Goal: Transaction & Acquisition: Purchase product/service

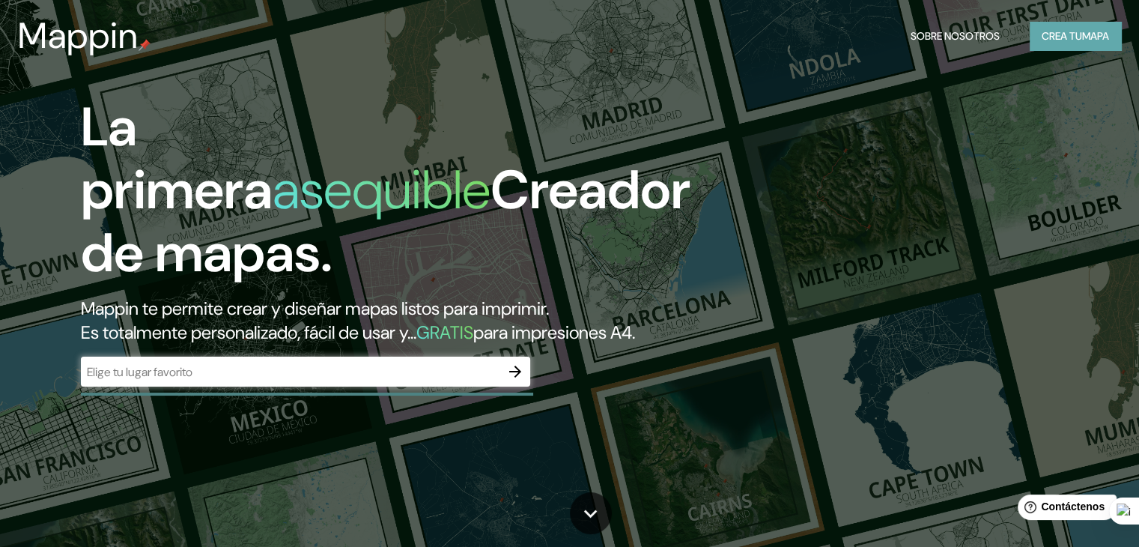
click at [1058, 28] on font "Crea tu" at bounding box center [1062, 35] width 40 height 19
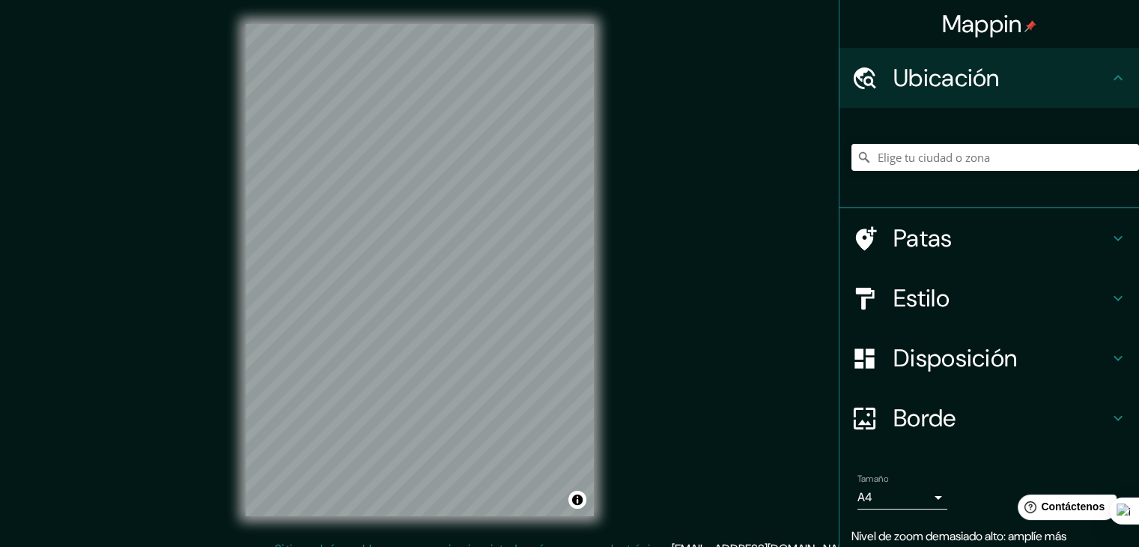
click at [604, 176] on div "© Mapbox © OpenStreetMap Improve this map" at bounding box center [420, 270] width 396 height 540
click at [599, 150] on div "© Mapbox © OpenStreetMap Improve this map" at bounding box center [420, 270] width 396 height 540
click at [677, 253] on div "Mappin Ubicación Patas Estilo Disposición Borde Elige un borde. Consejo : puede…" at bounding box center [569, 282] width 1139 height 564
click at [628, 409] on div "Mappin Ubicación Patas Estilo Disposición Borde Elige un borde. Consejo : puede…" at bounding box center [569, 282] width 1139 height 564
click at [643, 244] on div "Mappin Ubicación Patas Estilo Disposición Borde Elige un borde. Consejo : puede…" at bounding box center [569, 282] width 1139 height 564
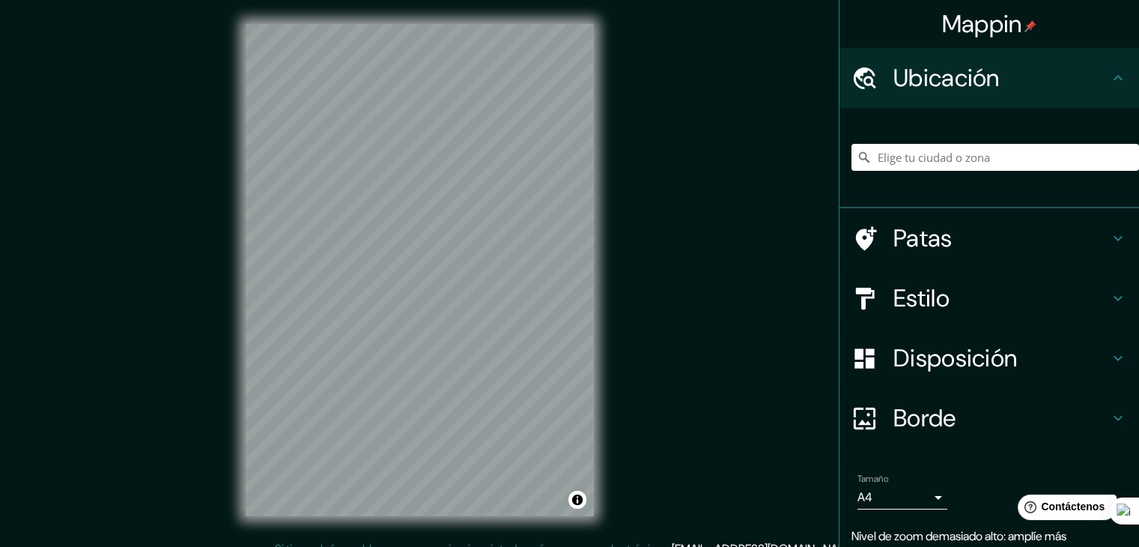
click at [629, 207] on div "Mappin Ubicación Patas Estilo Disposición Borde Elige un borde. Consejo : puede…" at bounding box center [569, 282] width 1139 height 564
click at [507, 522] on div "© Mapbox © OpenStreetMap Improve this map" at bounding box center [420, 270] width 396 height 540
click at [604, 136] on div "© Mapbox © OpenStreetMap Improve this map" at bounding box center [420, 270] width 396 height 540
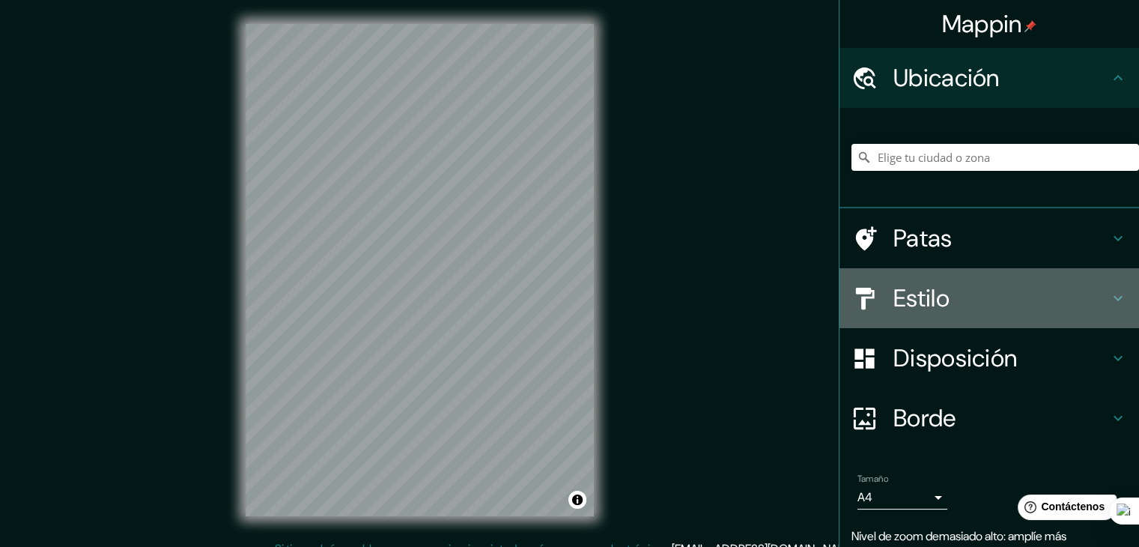
click at [917, 292] on font "Estilo" at bounding box center [922, 297] width 56 height 31
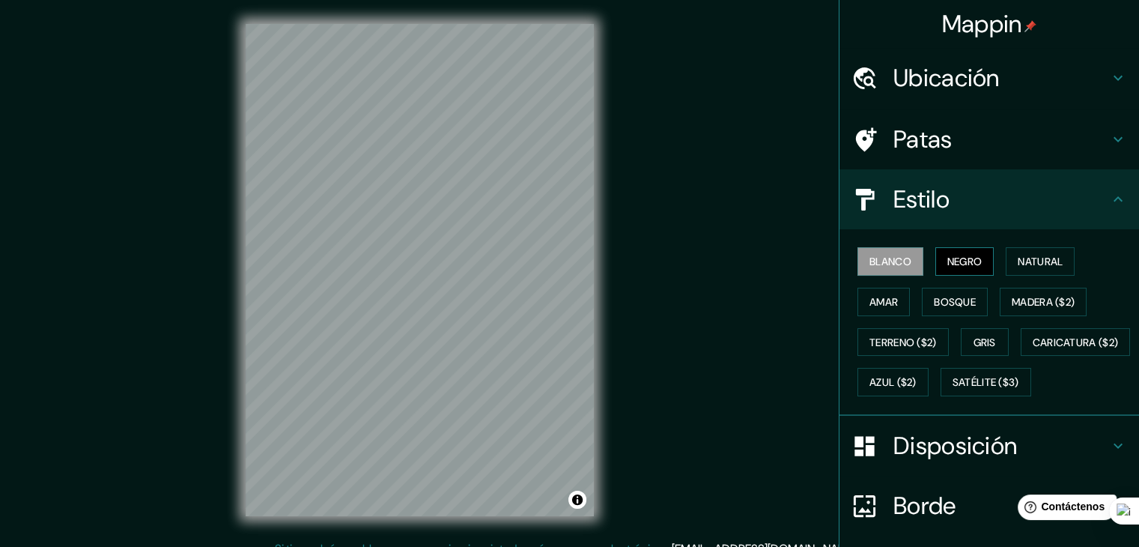
click at [950, 258] on font "Negro" at bounding box center [965, 261] width 35 height 13
click at [1018, 252] on font "Natural" at bounding box center [1040, 261] width 45 height 19
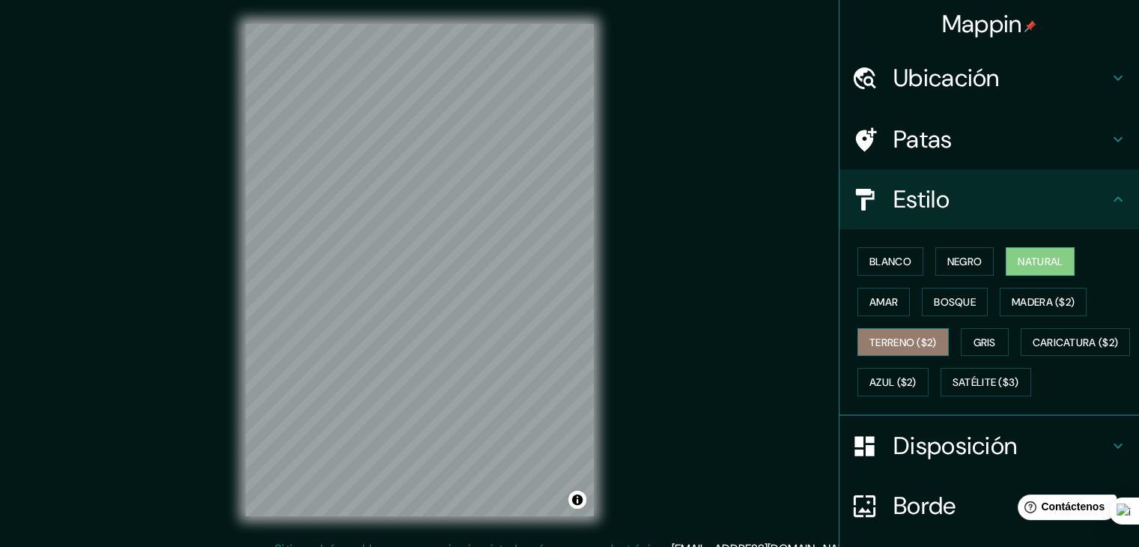
click at [890, 345] on font "Terreno ($2)" at bounding box center [903, 342] width 67 height 13
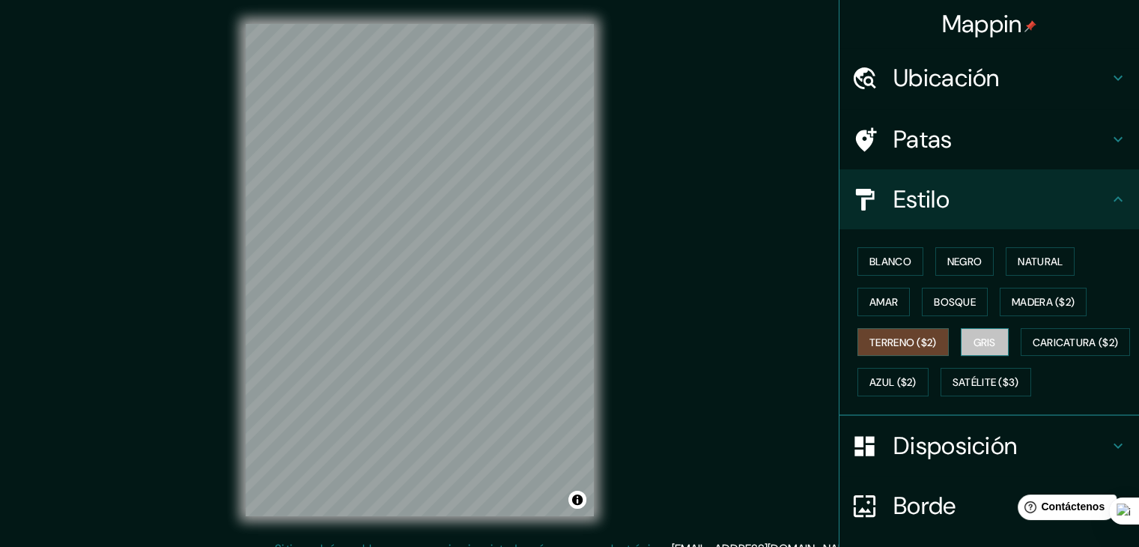
click at [961, 342] on button "Gris" at bounding box center [985, 342] width 48 height 28
click at [934, 300] on font "Bosque" at bounding box center [955, 301] width 42 height 13
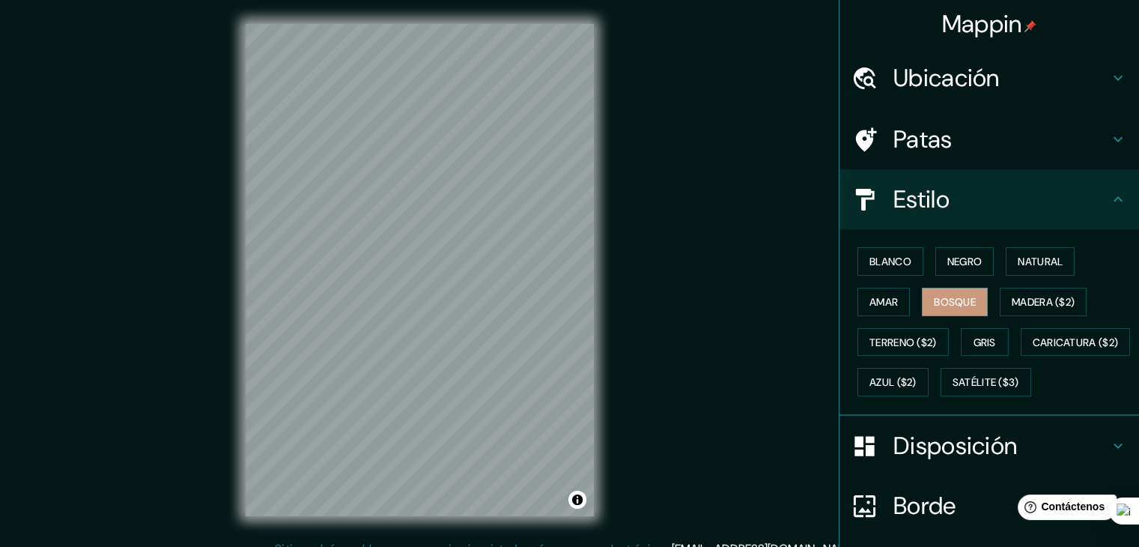
click at [199, 95] on div "Mappin Ubicación Patas Estilo Blanco Negro Natural [PERSON_NAME] ($2) Terreno (…" at bounding box center [569, 282] width 1139 height 564
click at [888, 352] on button "Terreno ($2)" at bounding box center [903, 342] width 91 height 28
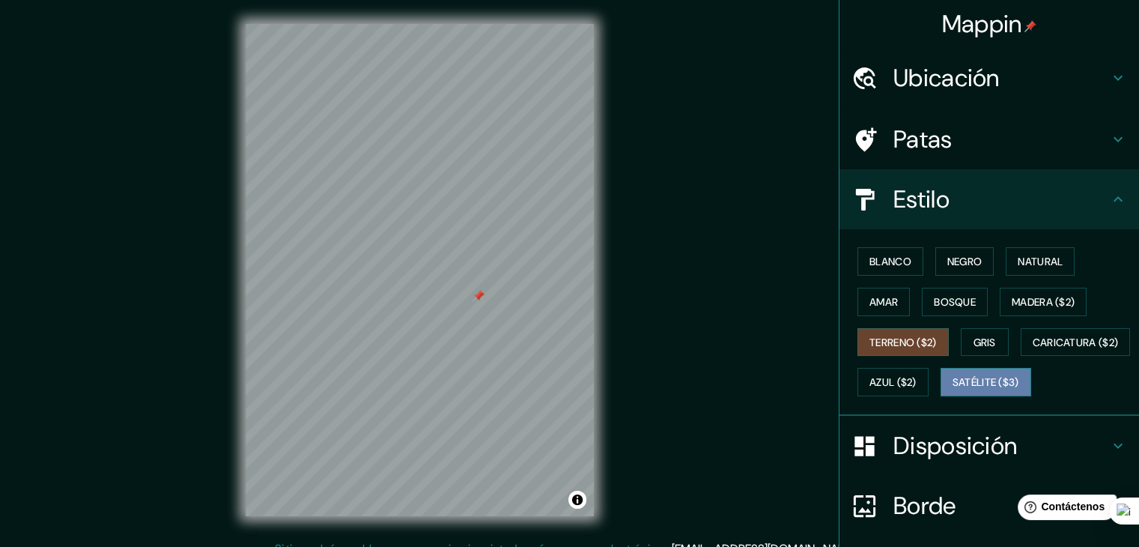
click at [953, 392] on font "Satélite ($3)" at bounding box center [986, 381] width 67 height 19
click at [689, 157] on div "Mappin Ubicación Patas Estilo Blanco Negro Natural [PERSON_NAME] ($2) Terreno (…" at bounding box center [569, 282] width 1139 height 564
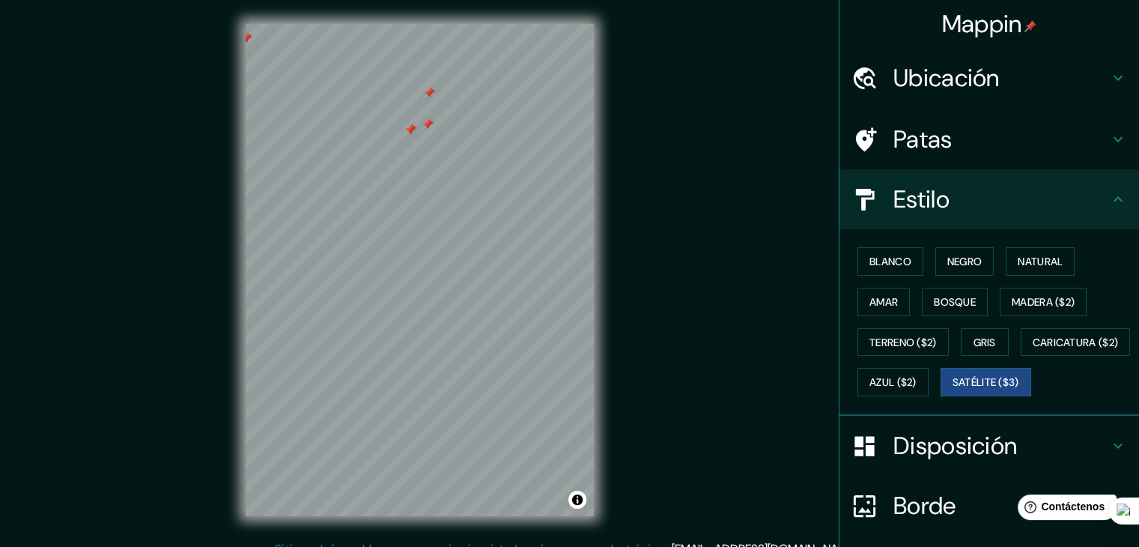
click at [411, 130] on div at bounding box center [410, 130] width 12 height 12
click at [428, 125] on div at bounding box center [428, 124] width 12 height 12
click at [431, 95] on div at bounding box center [434, 94] width 12 height 12
click at [428, 93] on div at bounding box center [429, 93] width 12 height 12
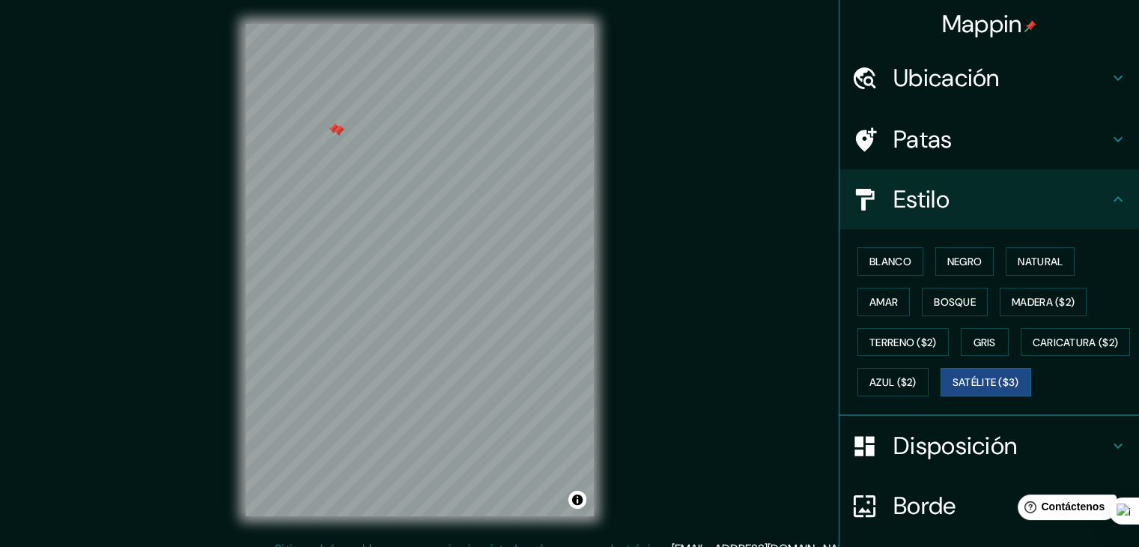
click at [337, 130] on div at bounding box center [339, 131] width 12 height 12
click at [336, 130] on div at bounding box center [339, 131] width 12 height 12
click at [333, 128] on div at bounding box center [333, 129] width 12 height 12
click at [548, 234] on div at bounding box center [550, 231] width 12 height 12
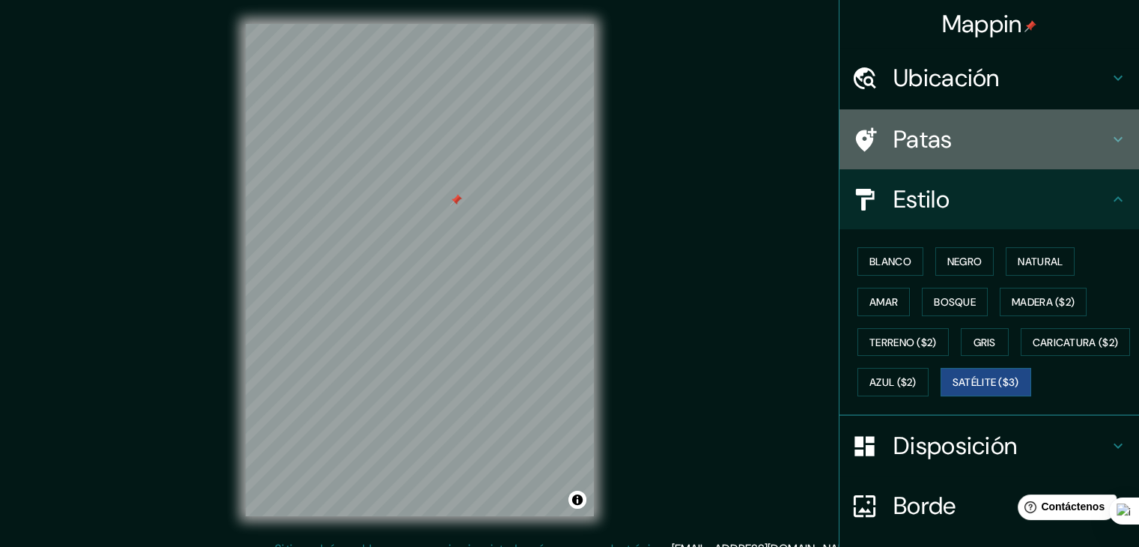
click at [920, 154] on font "Patas" at bounding box center [923, 139] width 59 height 31
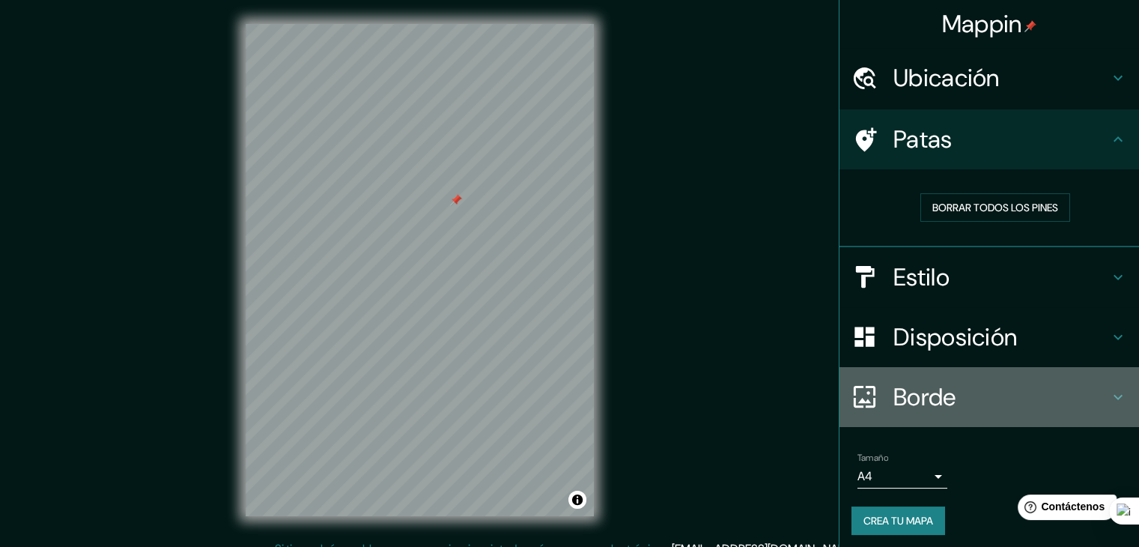
click at [894, 398] on font "Borde" at bounding box center [925, 396] width 63 height 31
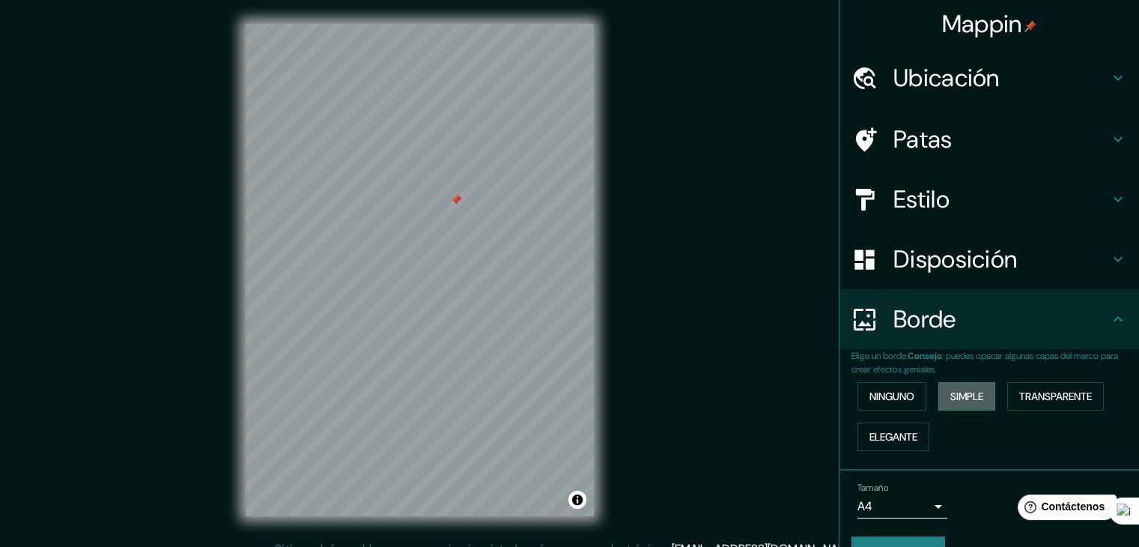
click at [953, 393] on font "Simple" at bounding box center [967, 396] width 33 height 13
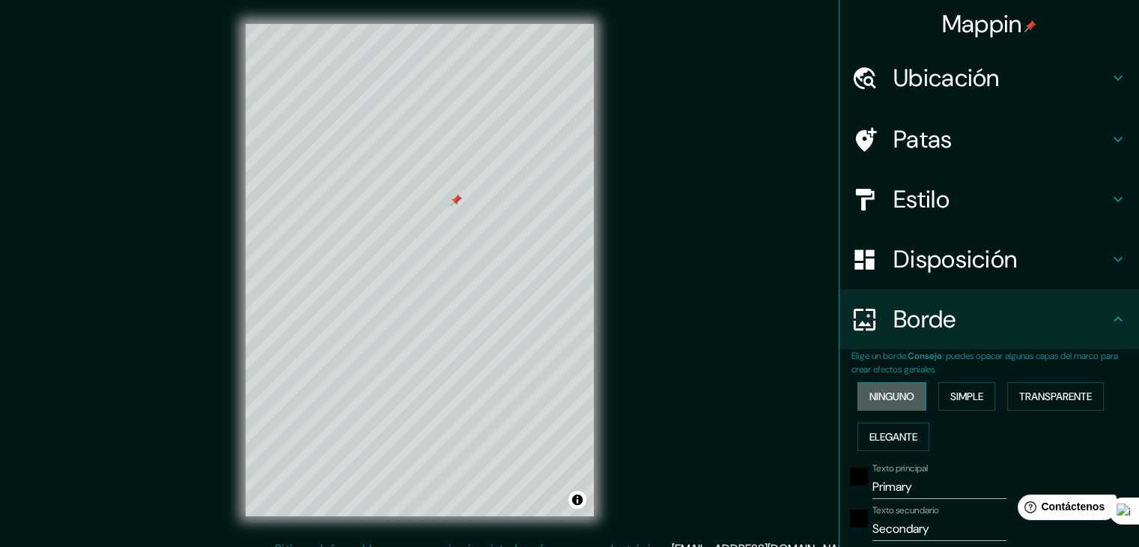
click at [894, 399] on font "Ninguno" at bounding box center [892, 396] width 45 height 13
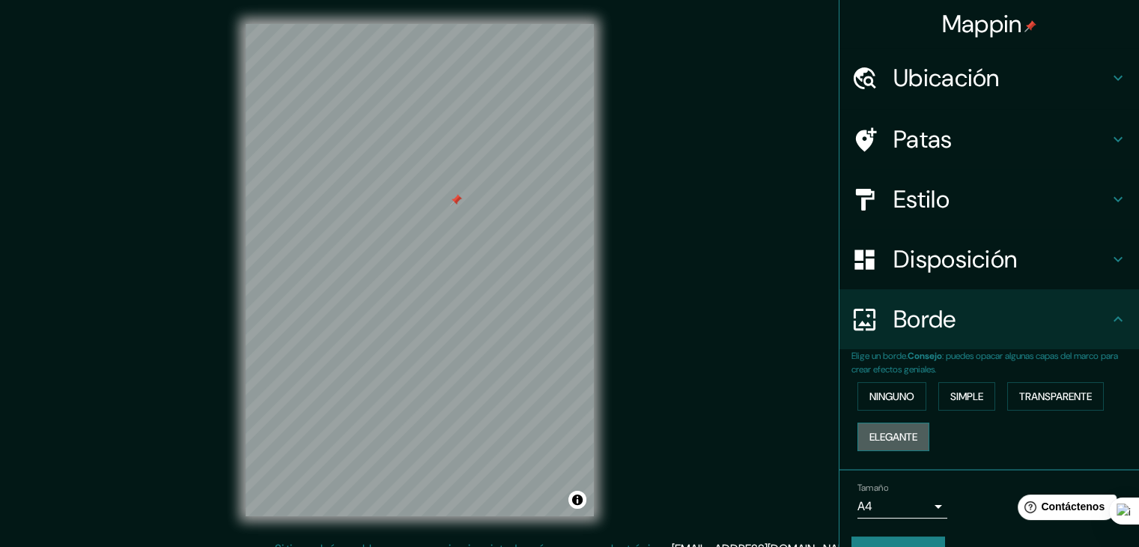
click at [878, 434] on font "Elegante" at bounding box center [894, 436] width 48 height 13
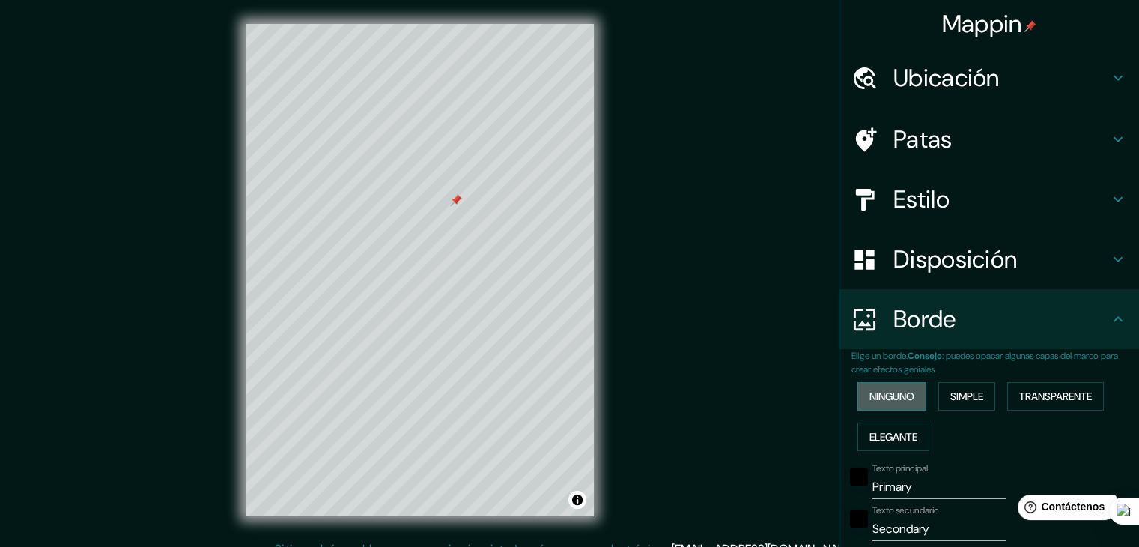
click at [872, 401] on font "Ninguno" at bounding box center [892, 396] width 45 height 13
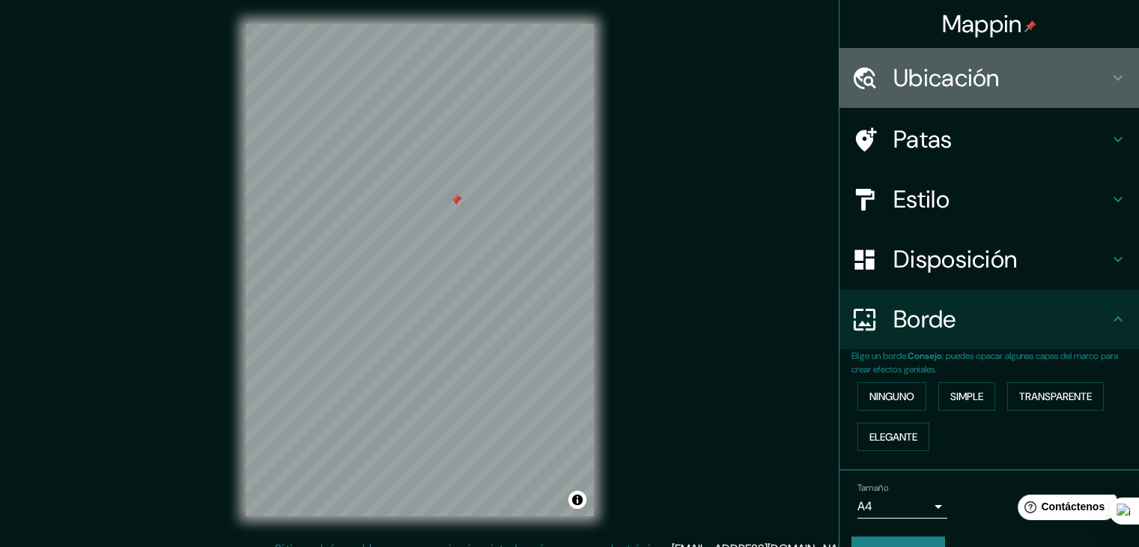
click at [911, 76] on font "Ubicación" at bounding box center [947, 77] width 106 height 31
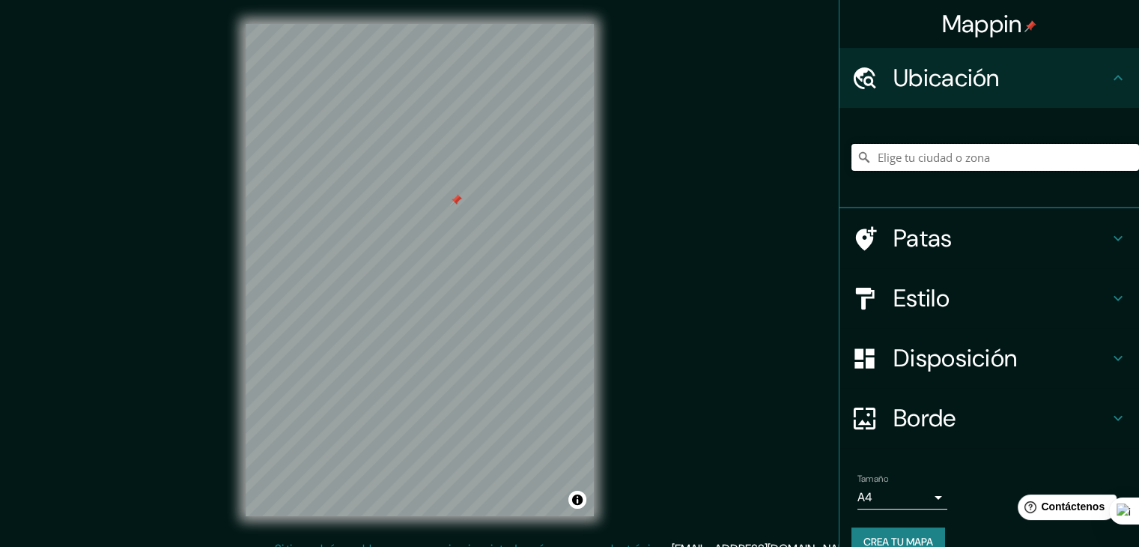
click at [983, 166] on input "Elige tu ciudad o zona" at bounding box center [996, 157] width 288 height 27
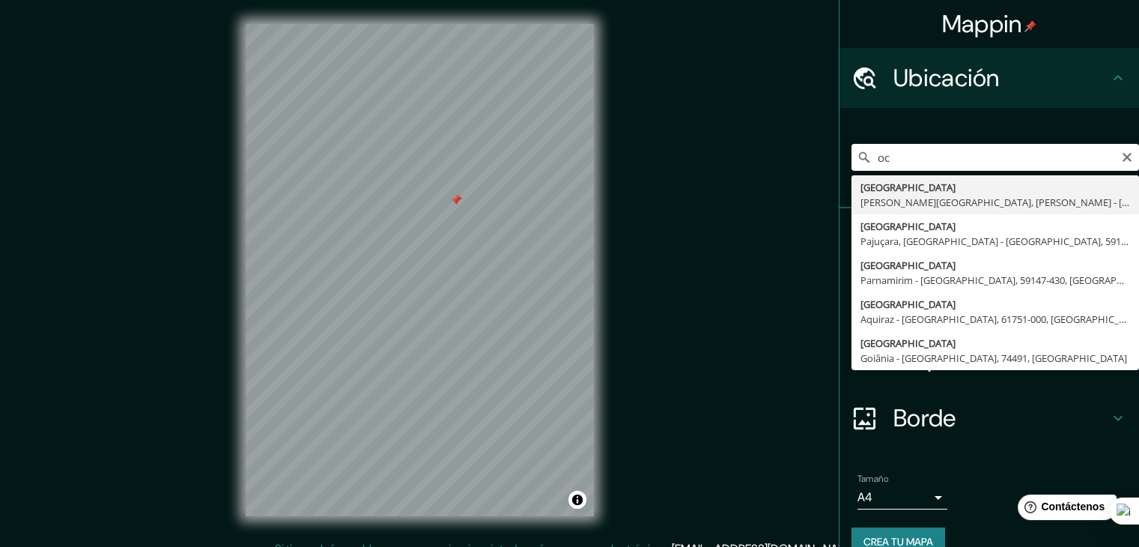
type input "o"
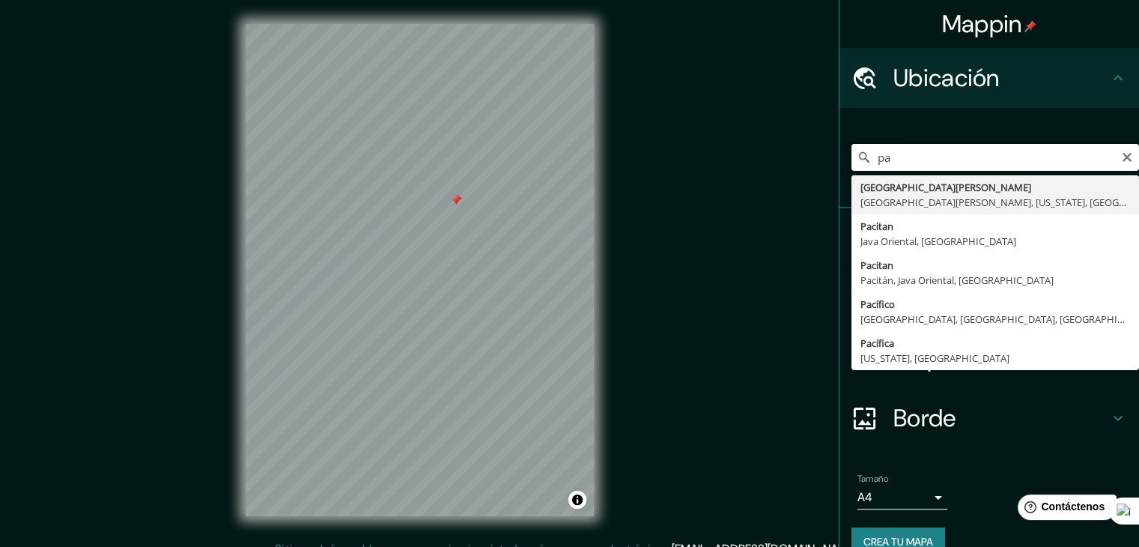
type input "p"
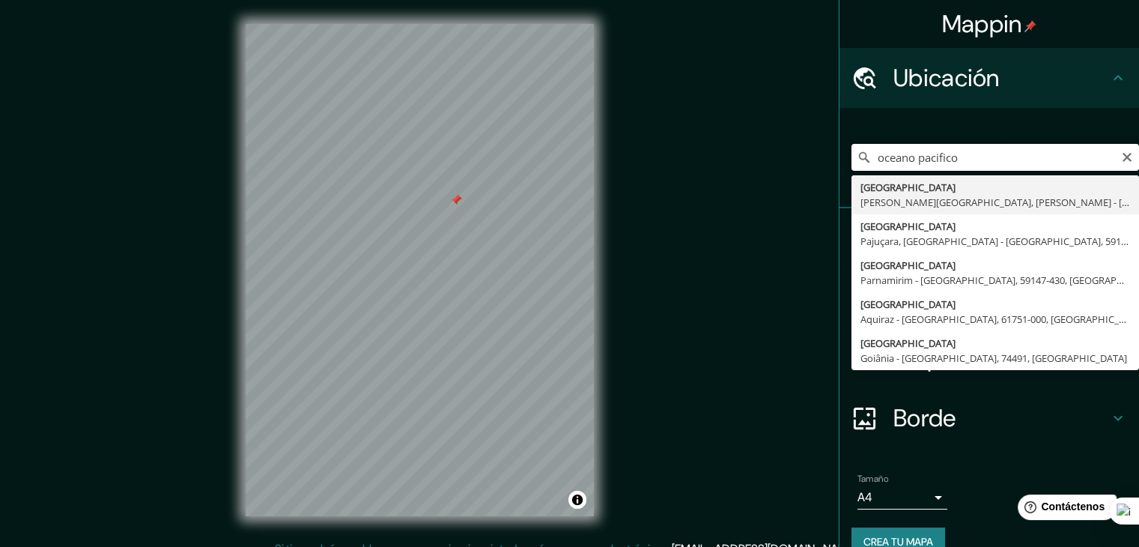
type input "oceano pacifico"
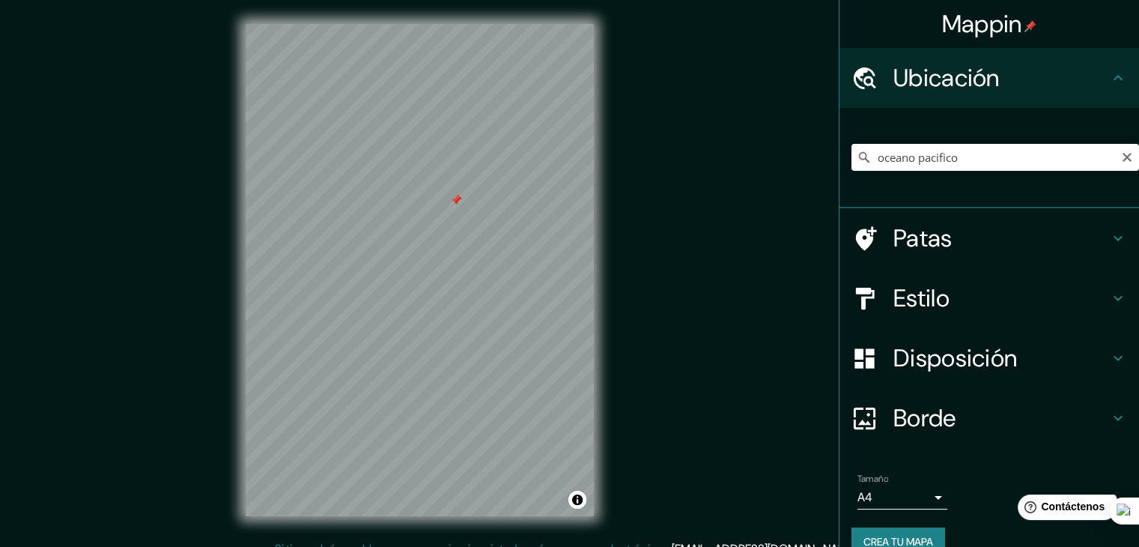
click at [983, 468] on div "Tamaño A4 single" at bounding box center [990, 491] width 276 height 48
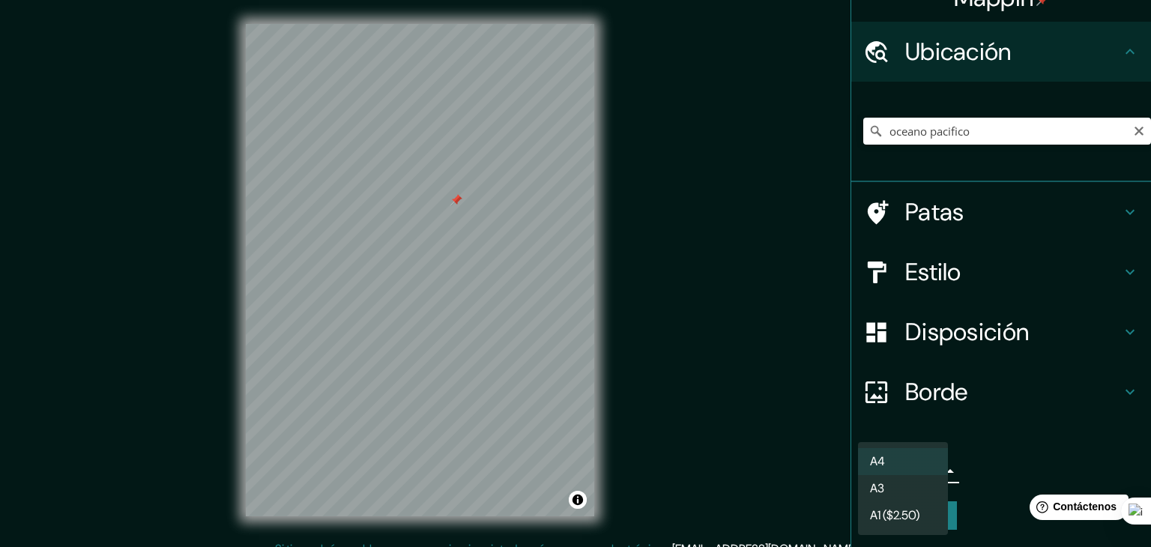
click at [923, 477] on body "Mappin Ubicación oceano [PERSON_NAME] Océano [PERSON_NAME][GEOGRAPHIC_DATA], [P…" at bounding box center [575, 273] width 1151 height 547
click at [971, 458] on div at bounding box center [575, 273] width 1151 height 547
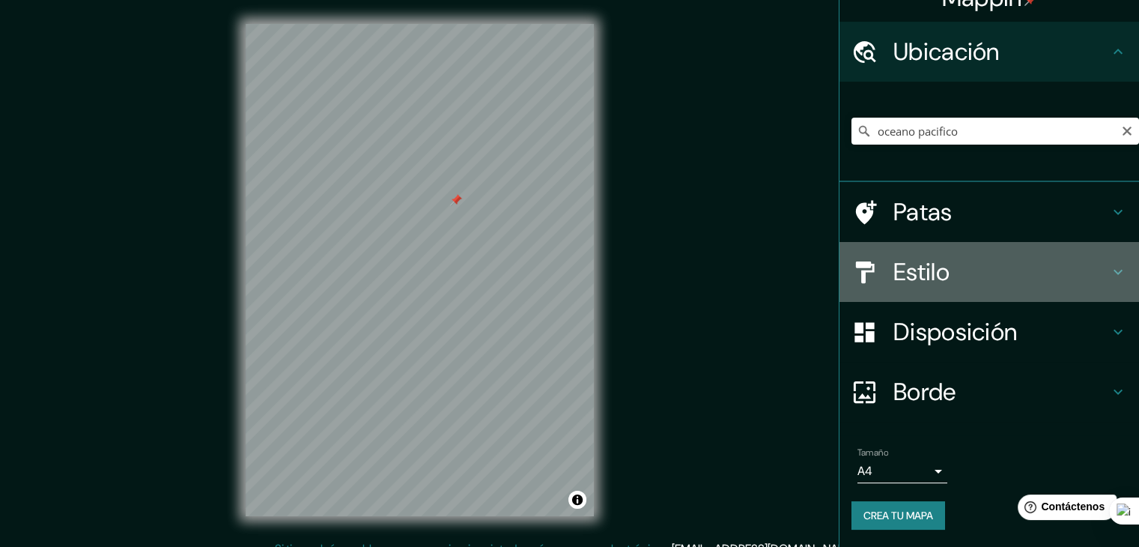
click at [912, 249] on div "Estilo" at bounding box center [990, 272] width 300 height 60
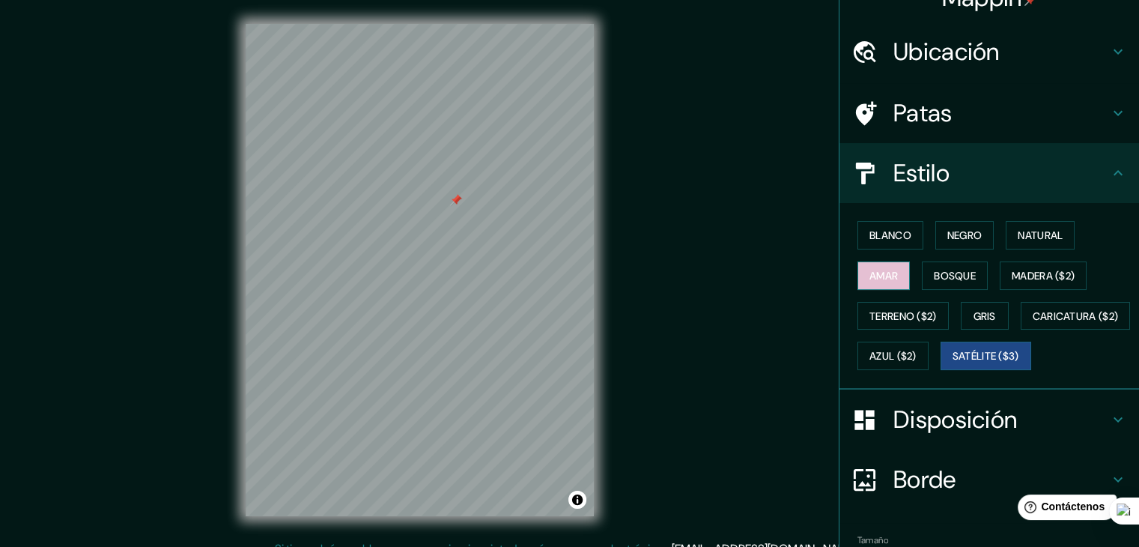
click at [870, 273] on font "Amar" at bounding box center [884, 275] width 28 height 13
click at [974, 309] on font "Gris" at bounding box center [985, 315] width 22 height 13
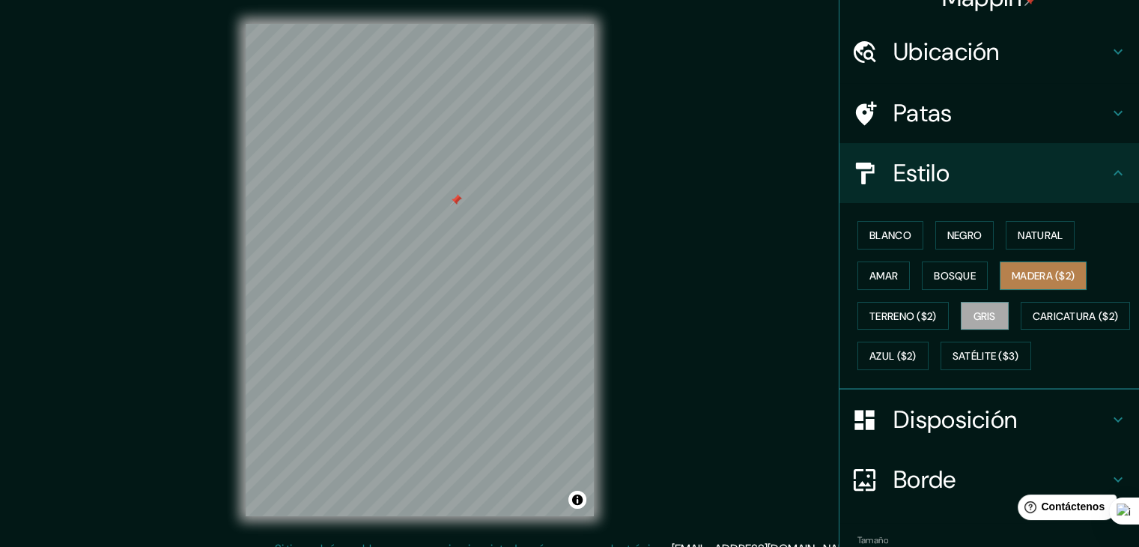
click at [1015, 270] on font "Madera ($2)" at bounding box center [1043, 275] width 63 height 13
click at [936, 233] on button "Negro" at bounding box center [965, 235] width 59 height 28
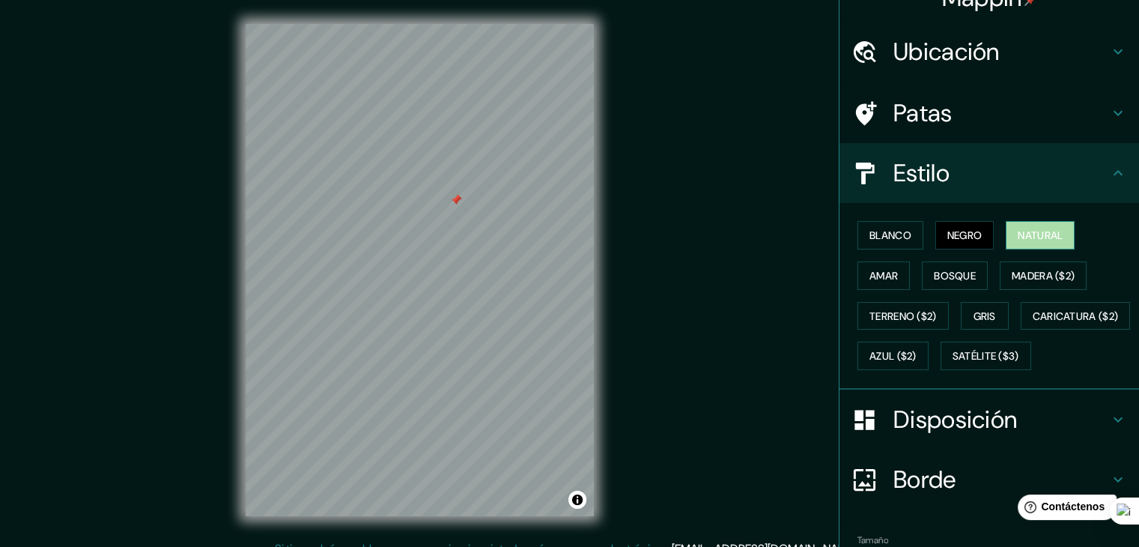
click at [1018, 228] on font "Natural" at bounding box center [1040, 234] width 45 height 13
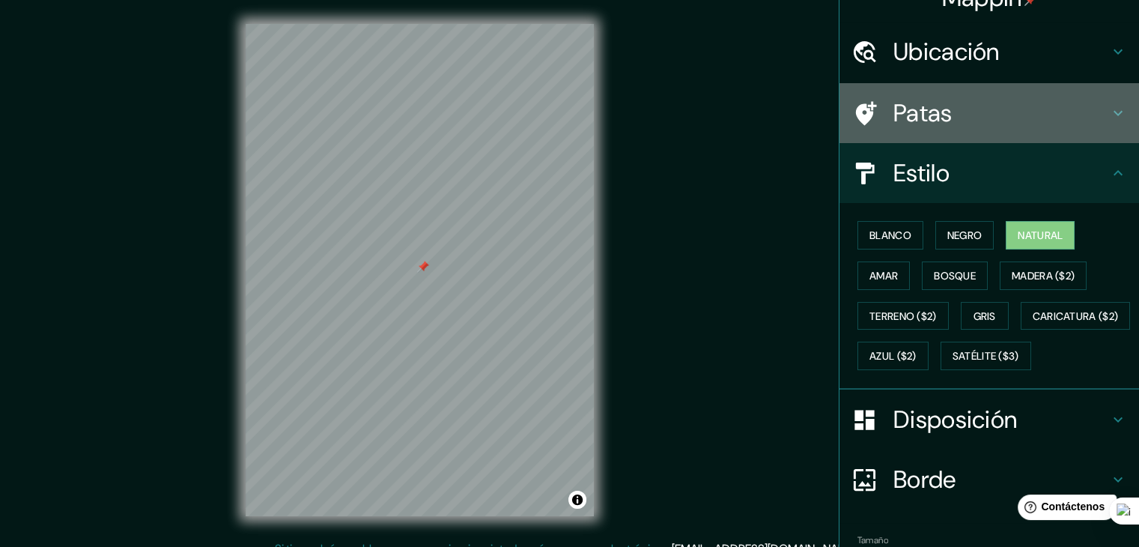
click at [920, 103] on font "Patas" at bounding box center [923, 112] width 59 height 31
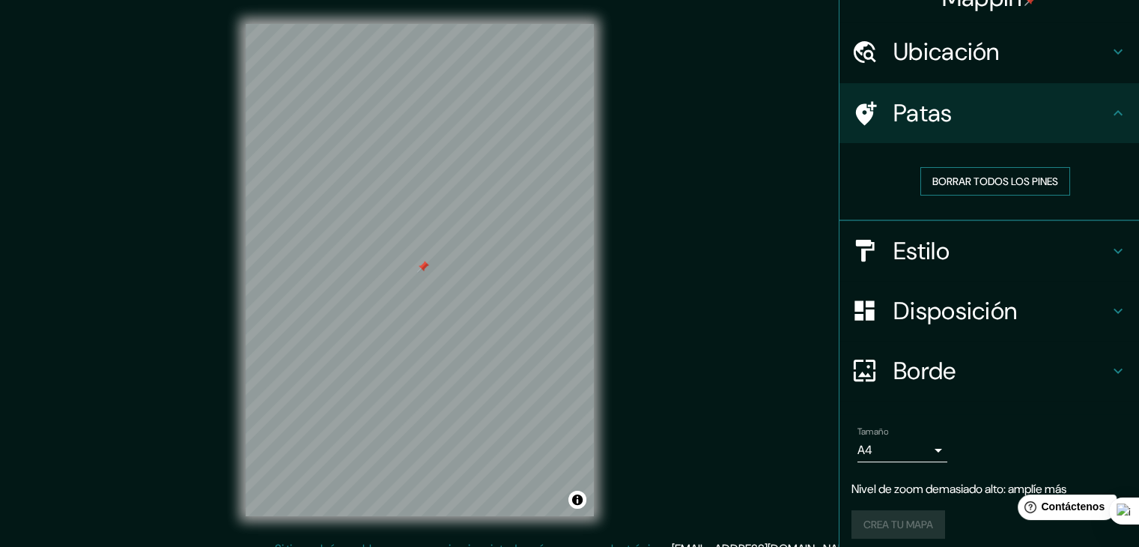
click at [938, 181] on font "Borrar todos los pines" at bounding box center [996, 181] width 126 height 13
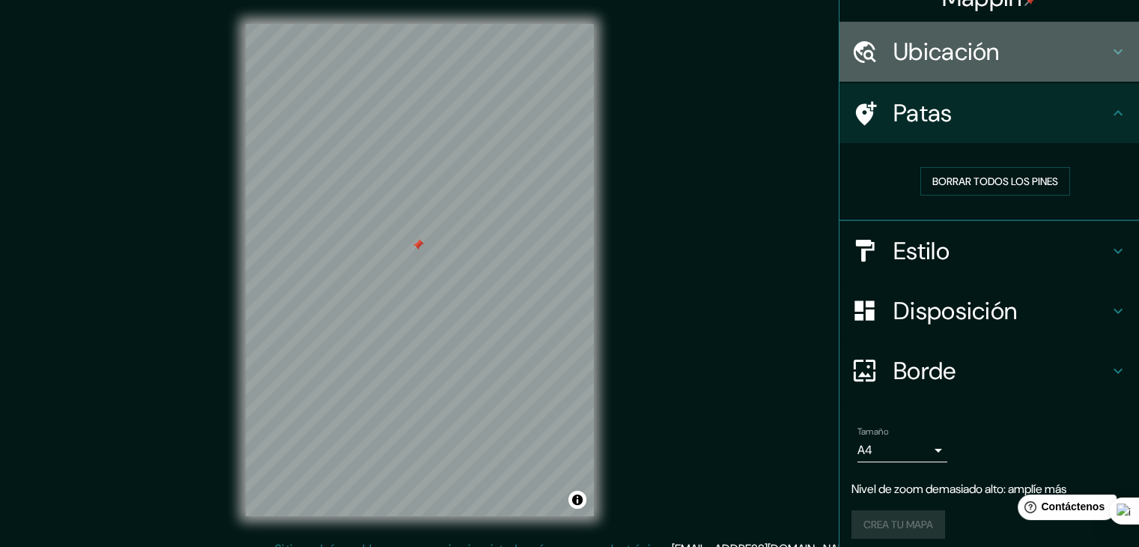
click at [1025, 42] on h4 "Ubicación" at bounding box center [1002, 52] width 216 height 30
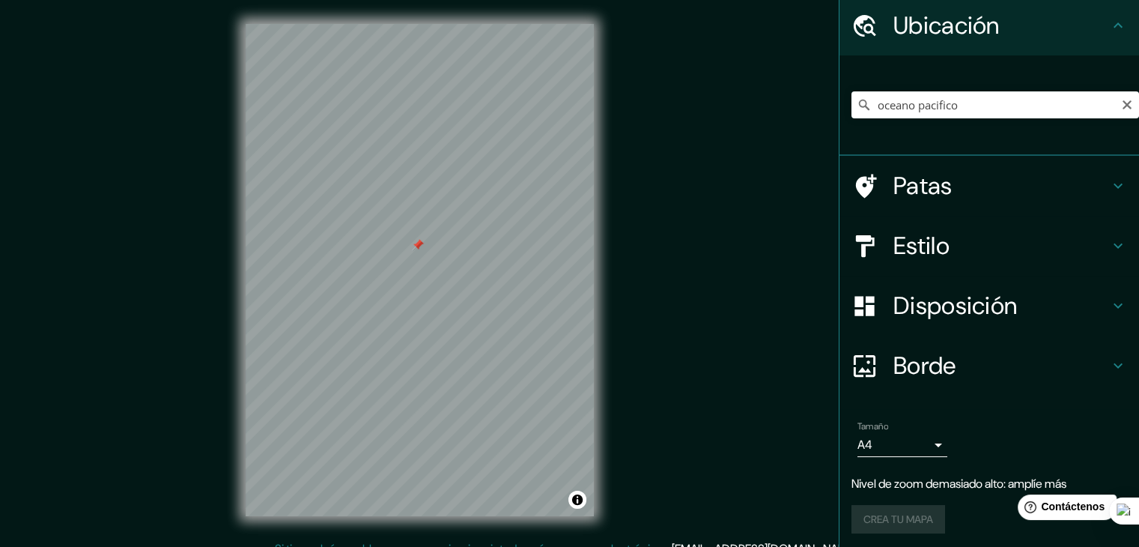
scroll to position [56, 0]
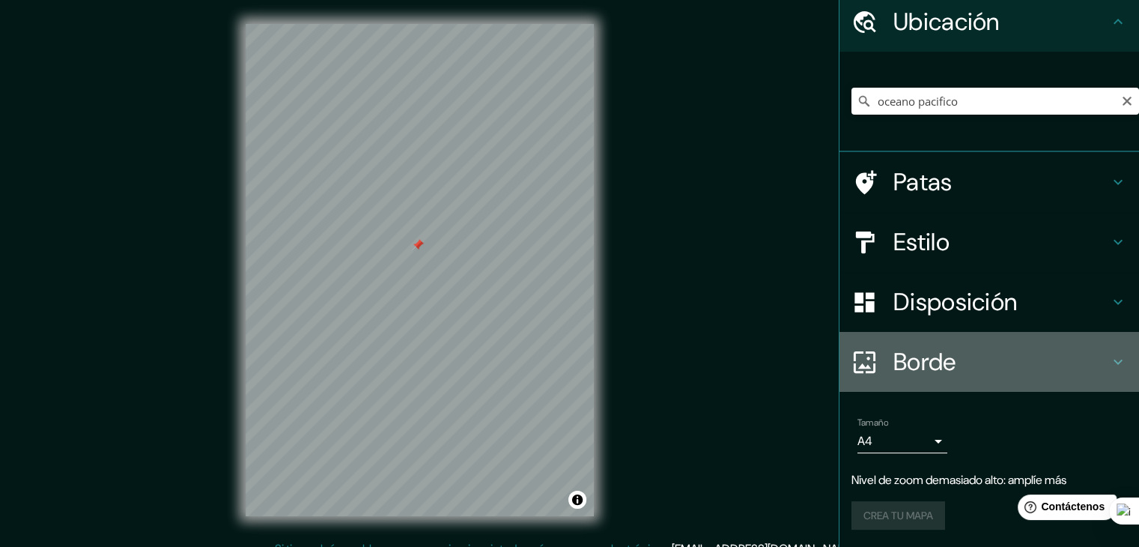
click at [918, 361] on font "Borde" at bounding box center [925, 361] width 63 height 31
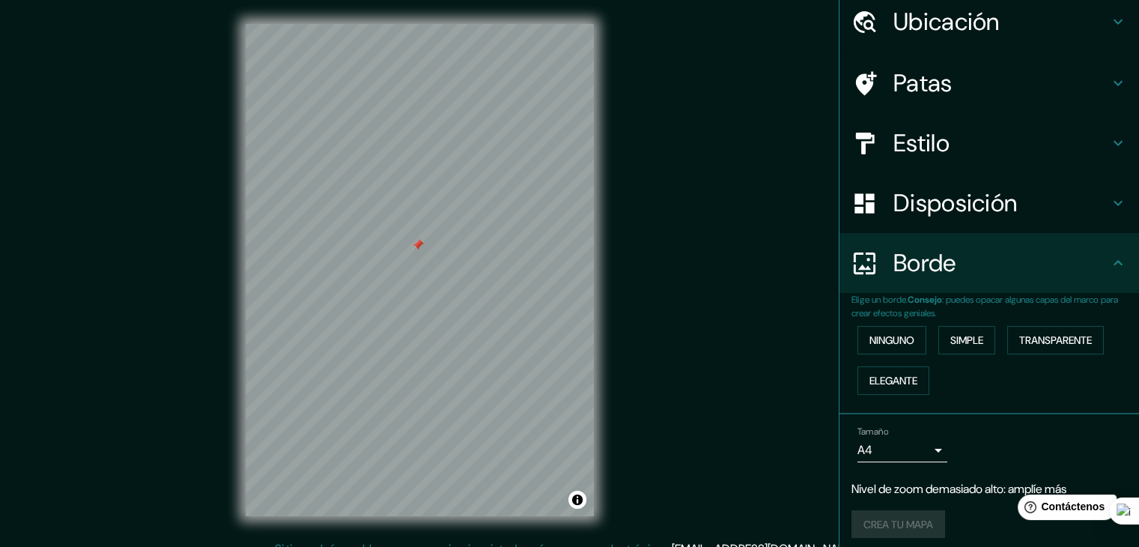
scroll to position [64, 0]
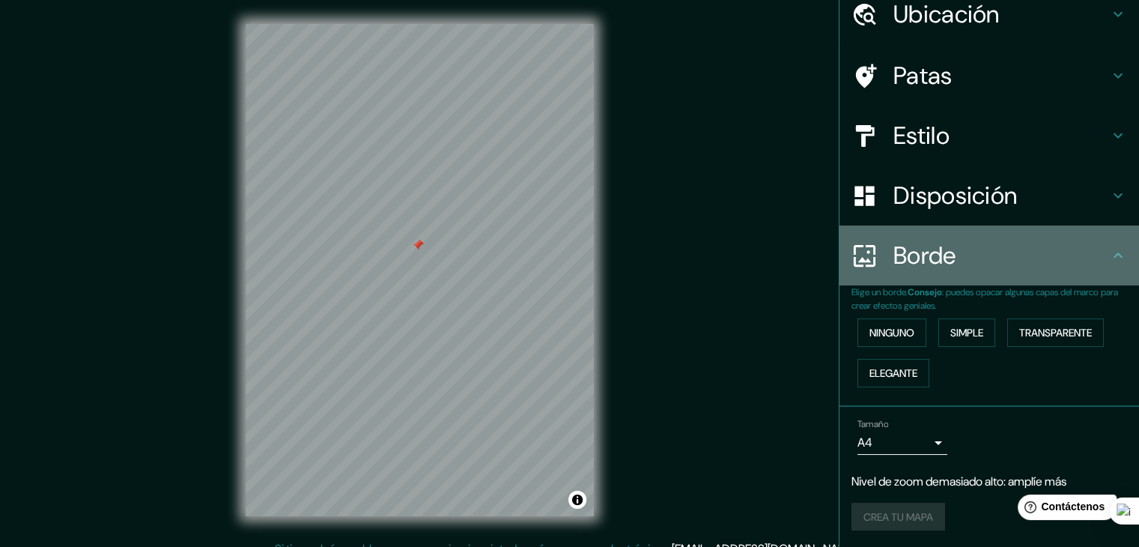
click at [1040, 254] on h4 "Borde" at bounding box center [1002, 255] width 216 height 30
click at [1093, 253] on h4 "Borde" at bounding box center [1002, 255] width 216 height 30
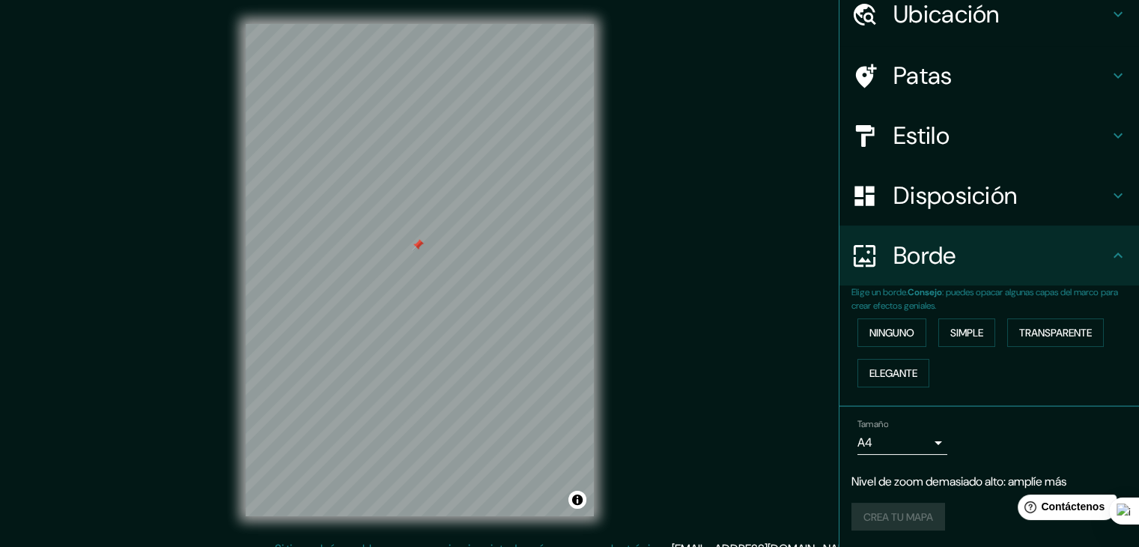
drag, startPoint x: 1093, startPoint y: 253, endPoint x: 1022, endPoint y: 200, distance: 88.8
click at [1022, 200] on ul "Ubicación oceano [PERSON_NAME] Océano [PERSON_NAME][GEOGRAPHIC_DATA], [PERSON_N…" at bounding box center [990, 266] width 300 height 564
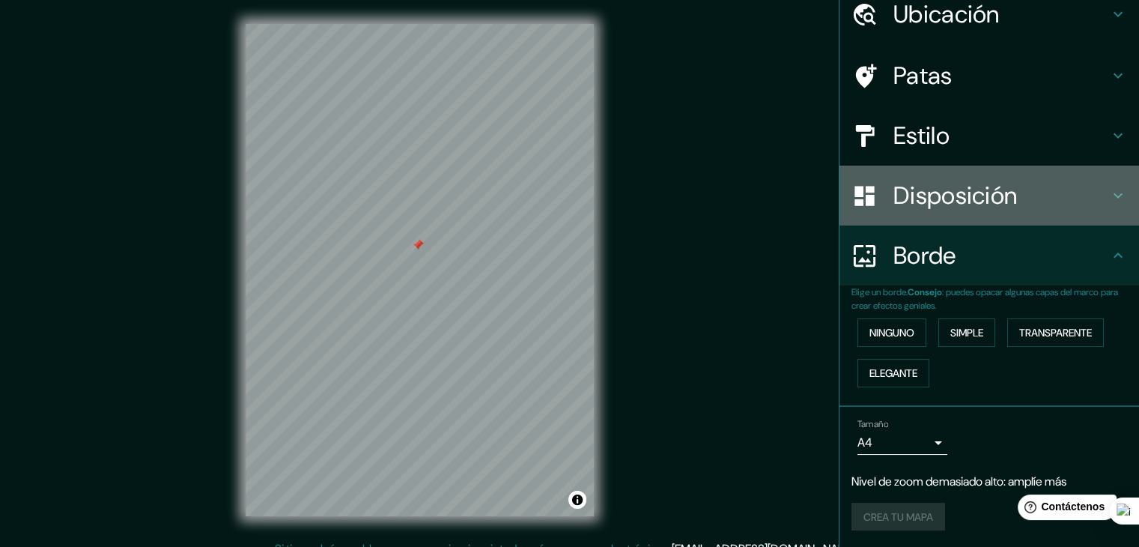
click at [1022, 200] on h4 "Disposición" at bounding box center [1002, 196] width 216 height 30
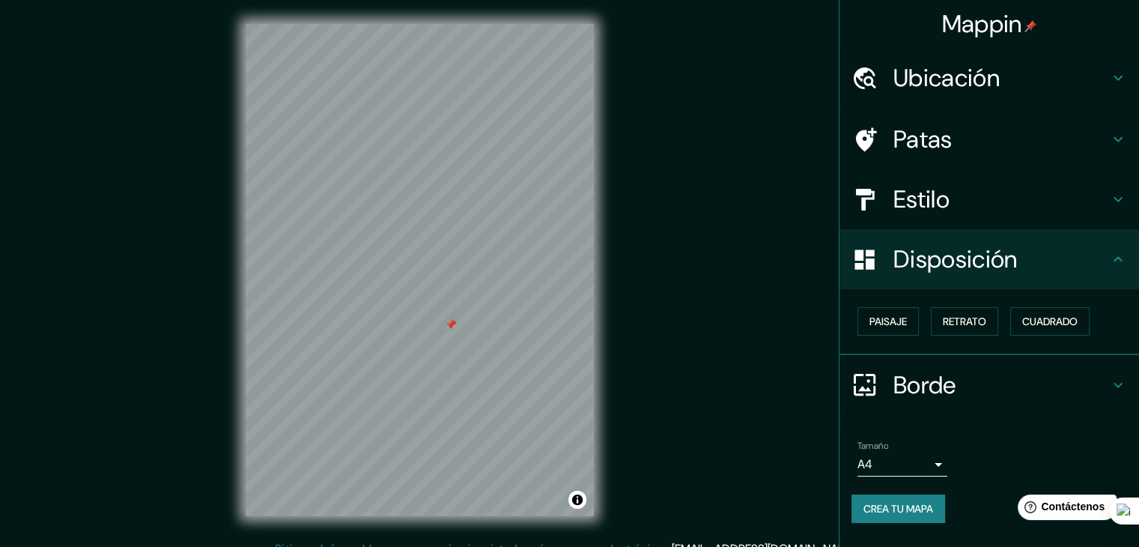
scroll to position [0, 0]
click at [873, 502] on font "Crea tu mapa" at bounding box center [899, 508] width 70 height 13
